Goal: Communication & Community: Ask a question

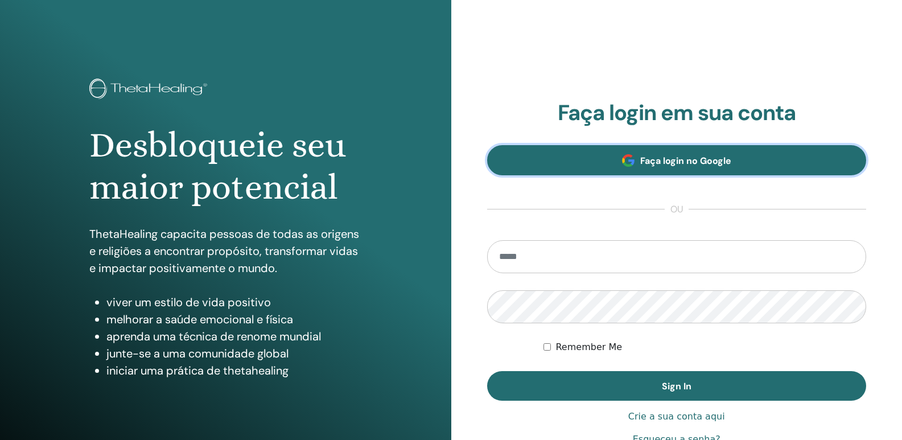
click at [603, 154] on link "Faça login no Google" at bounding box center [677, 160] width 380 height 30
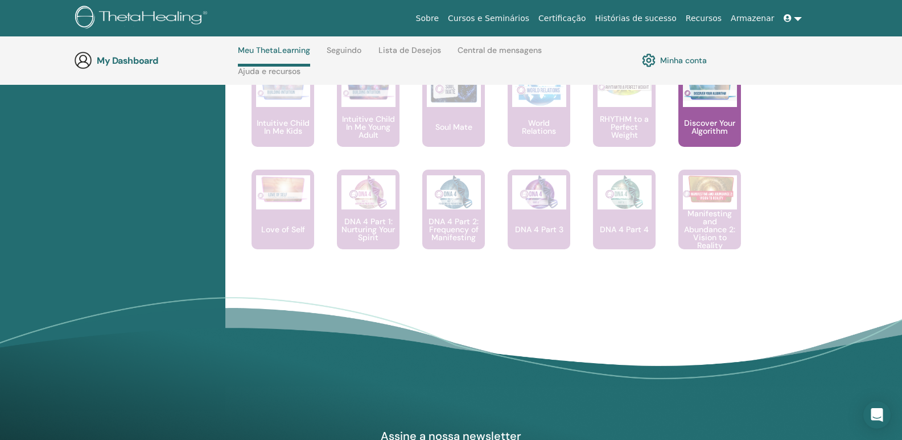
scroll to position [561, 0]
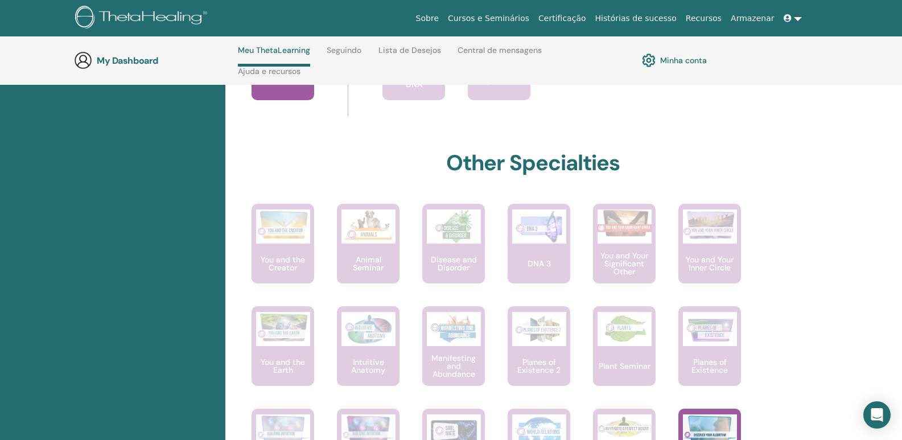
click at [467, 44] on div "My Dashboard Meu ThetaLearning Seguindo Lista de Desejos Central de mensagens A…" at bounding box center [459, 60] width 771 height 48
click at [510, 53] on link "Central de mensagens" at bounding box center [500, 55] width 84 height 18
